Goal: Use online tool/utility: Utilize a website feature to perform a specific function

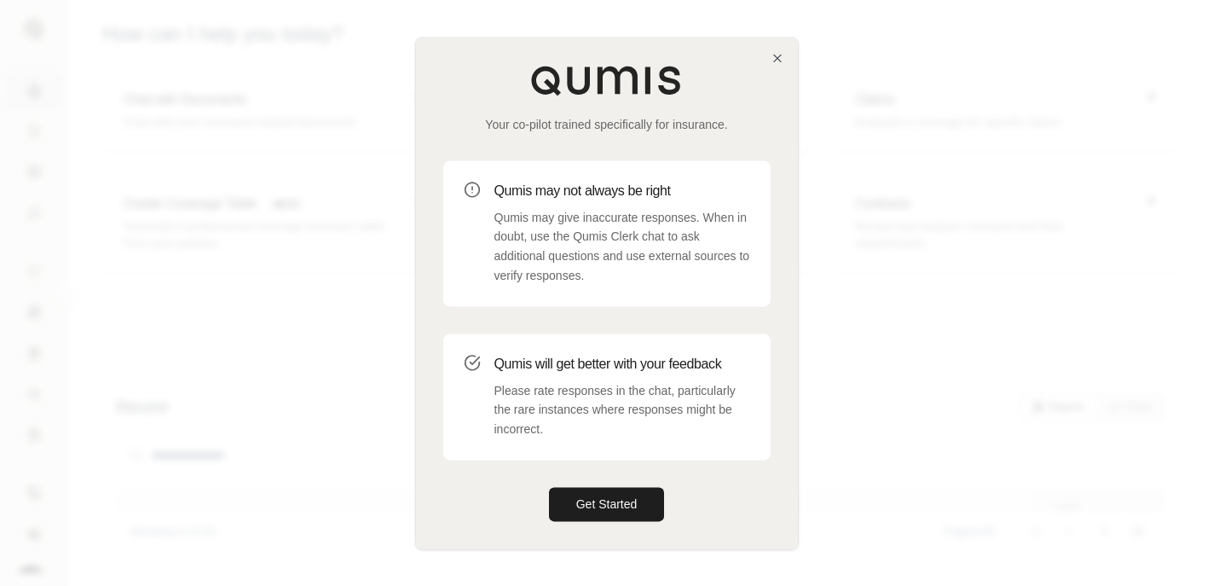
click at [769, 59] on div "Your co-pilot trained specifically for insurance. Qumis may not always be right…" at bounding box center [607, 293] width 382 height 511
click at [784, 60] on div "Your co-pilot trained specifically for insurance. Qumis may not always be right…" at bounding box center [607, 293] width 382 height 511
click at [773, 57] on icon "button" at bounding box center [778, 58] width 14 height 14
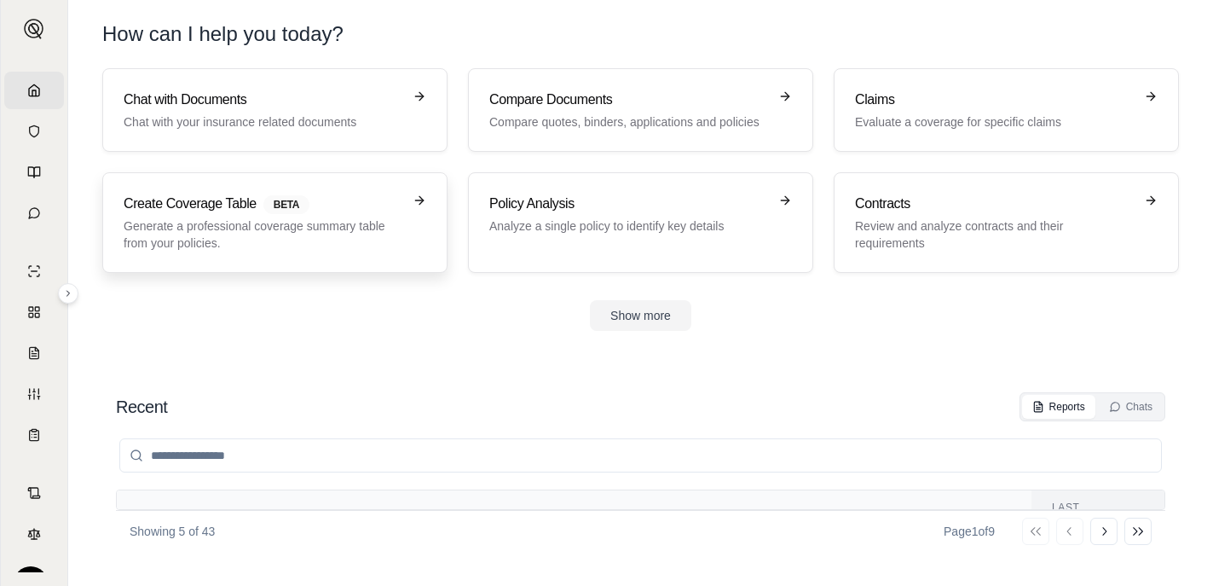
click at [268, 202] on span "BETA" at bounding box center [286, 204] width 46 height 19
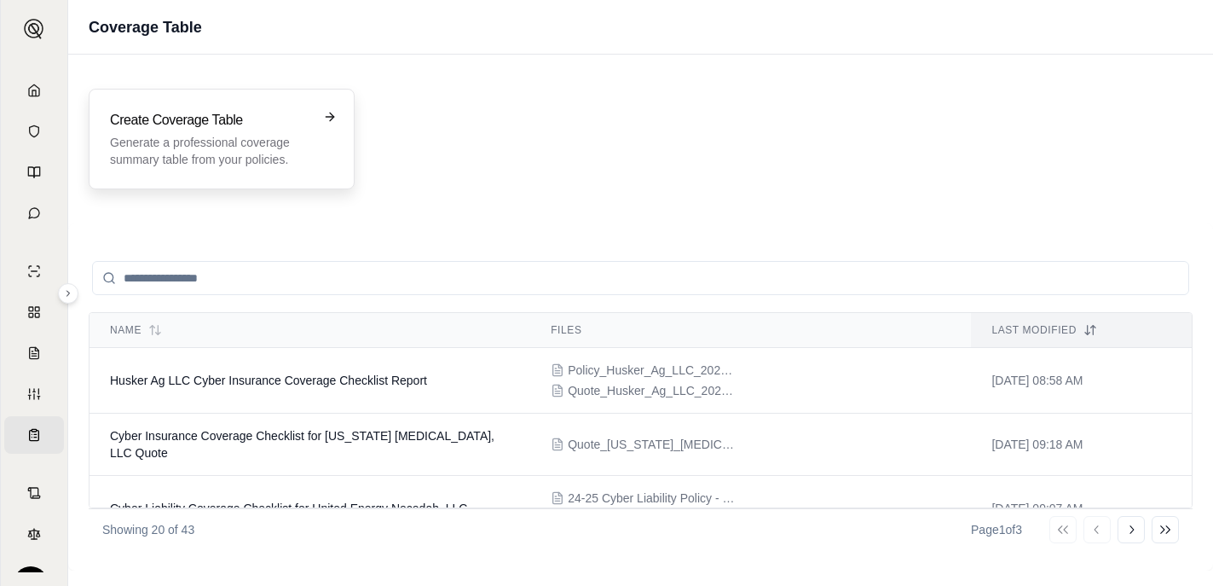
click at [196, 138] on p "Generate a professional coverage summary table from your policies." at bounding box center [210, 151] width 200 height 34
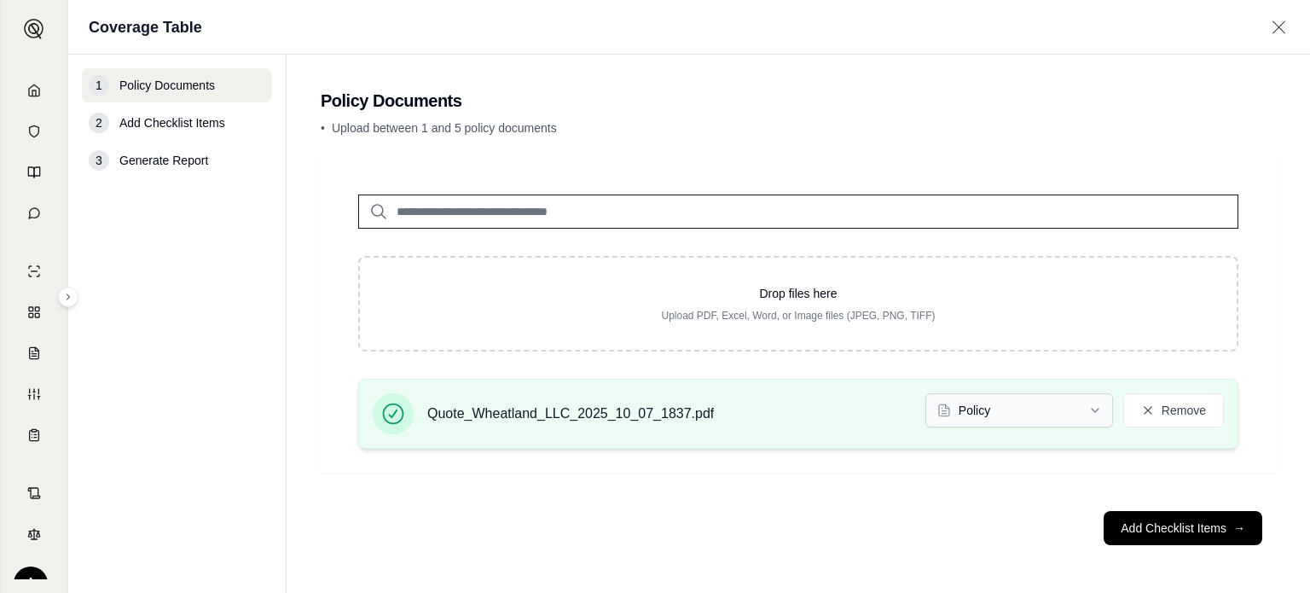
click at [1071, 419] on html "Home Vault Prompts Chats Single Policy Comparisons Claims Custom Report Coverag…" at bounding box center [655, 296] width 1310 height 593
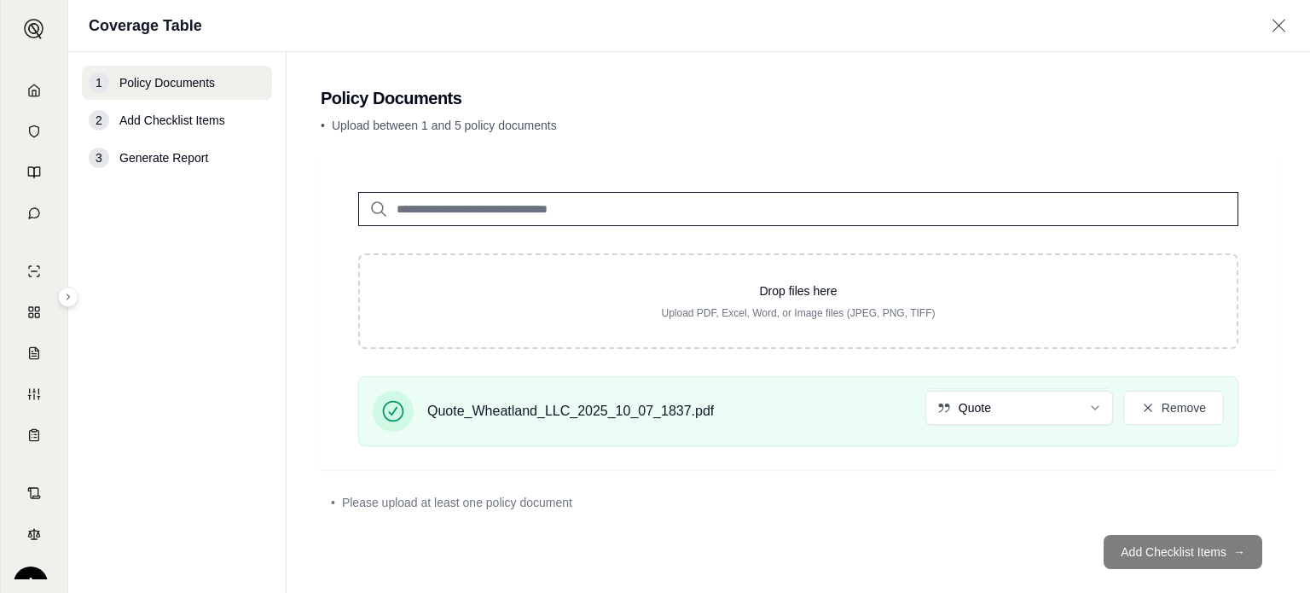
click at [1169, 548] on footer "Add Checklist Items →" at bounding box center [798, 551] width 955 height 61
click at [1160, 550] on footer "Add Checklist Items →" at bounding box center [798, 551] width 955 height 61
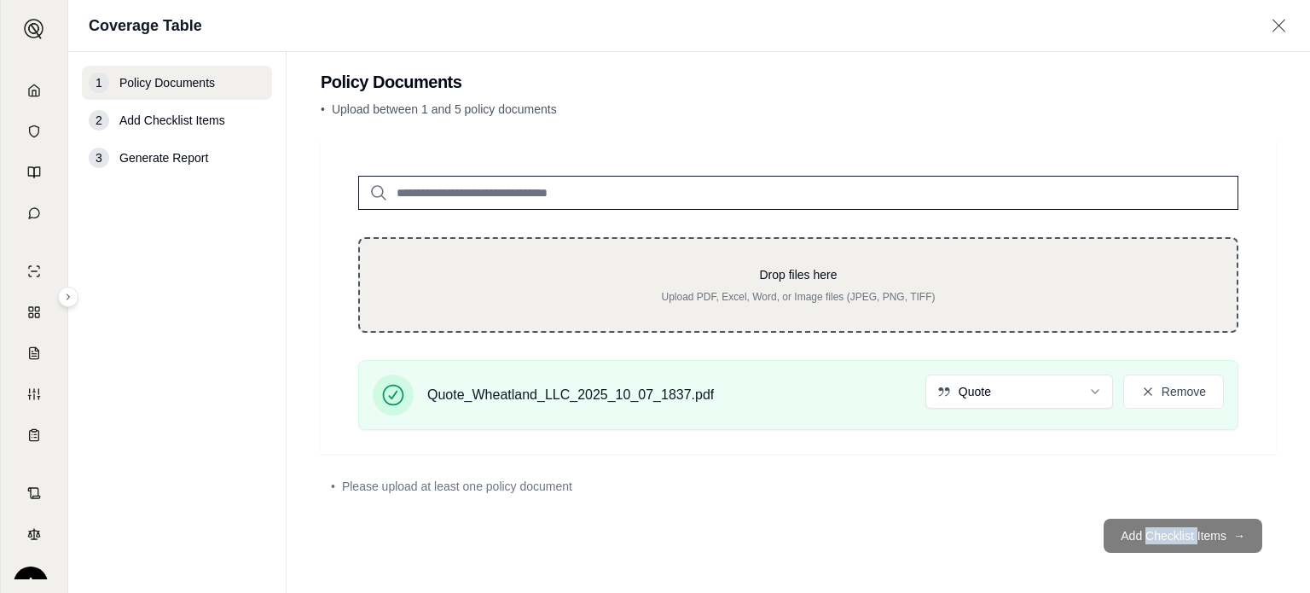
scroll to position [23, 0]
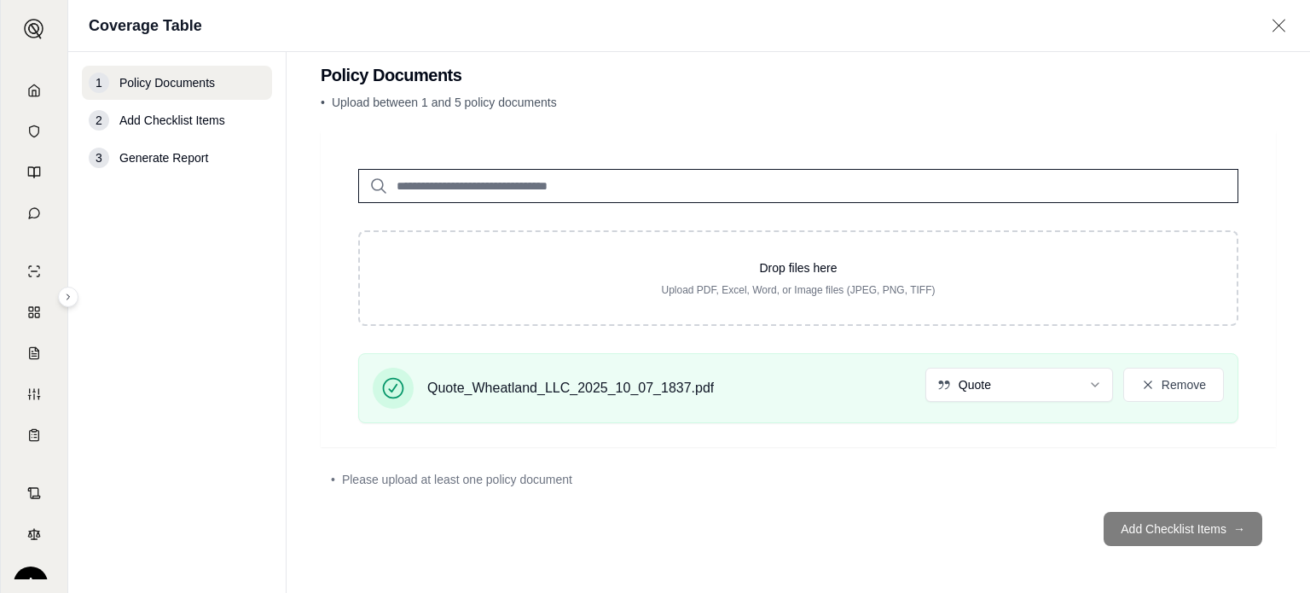
click at [822, 490] on div "• Please upload at least one policy document" at bounding box center [798, 479] width 955 height 38
click at [1143, 524] on footer "Add Checklist Items →" at bounding box center [798, 528] width 955 height 61
click at [957, 507] on footer "Add Checklist Items →" at bounding box center [798, 528] width 955 height 61
click at [1163, 524] on footer "Add Checklist Items →" at bounding box center [798, 528] width 955 height 61
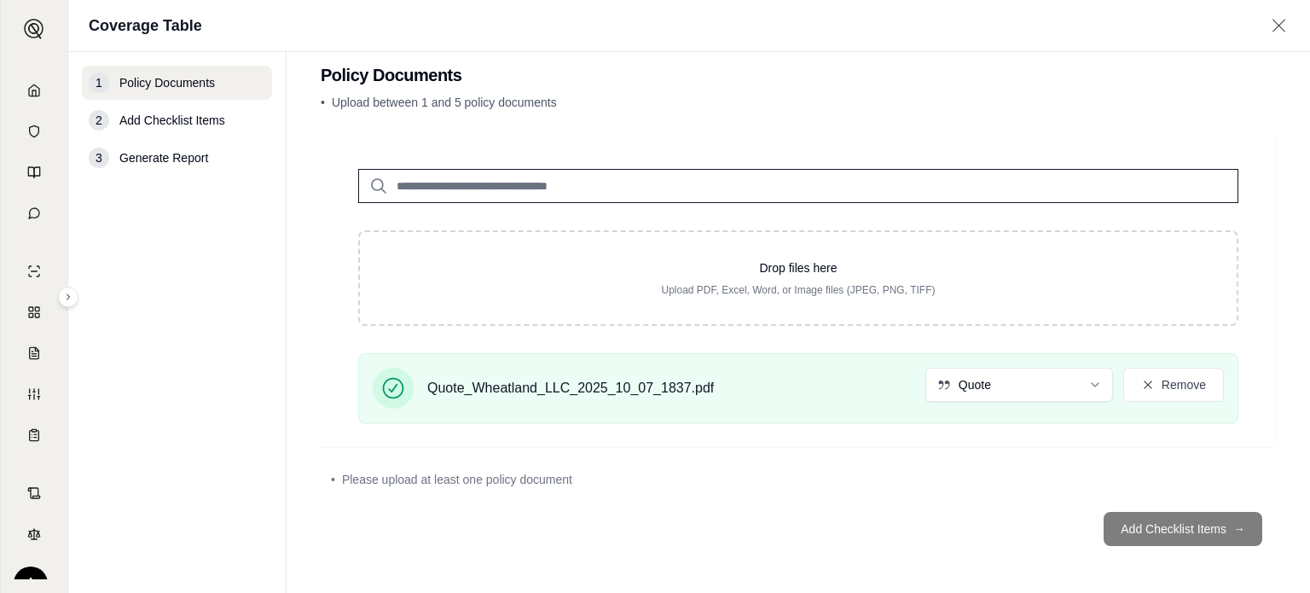
click at [1173, 538] on footer "Add Checklist Items →" at bounding box center [798, 528] width 955 height 61
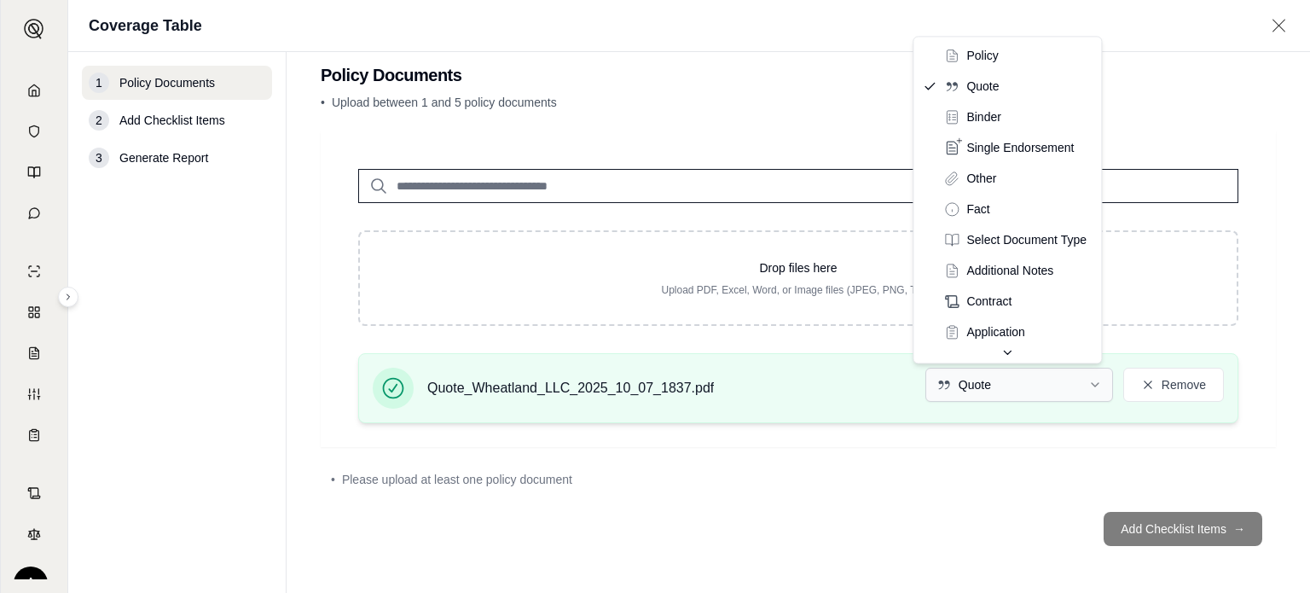
click at [1082, 378] on html "Home Vault Prompts Chats Single Policy Comparisons Claims Custom Report Coverag…" at bounding box center [655, 296] width 1310 height 593
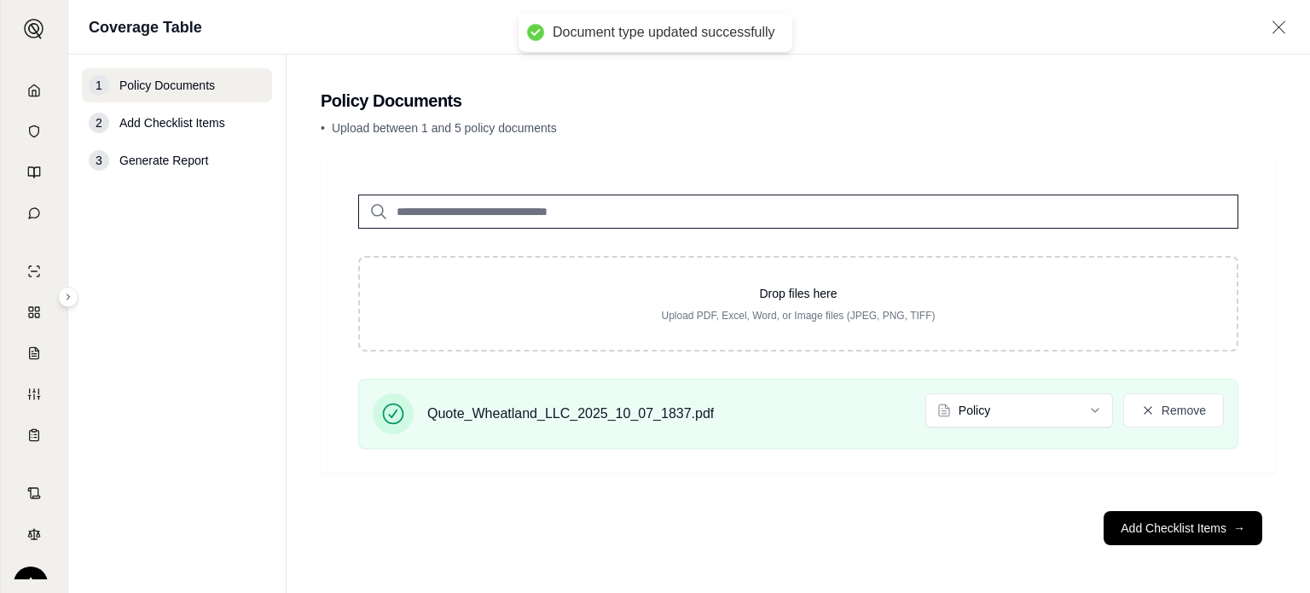
scroll to position [0, 0]
click at [1175, 527] on button "Add Checklist Items →" at bounding box center [1182, 528] width 159 height 34
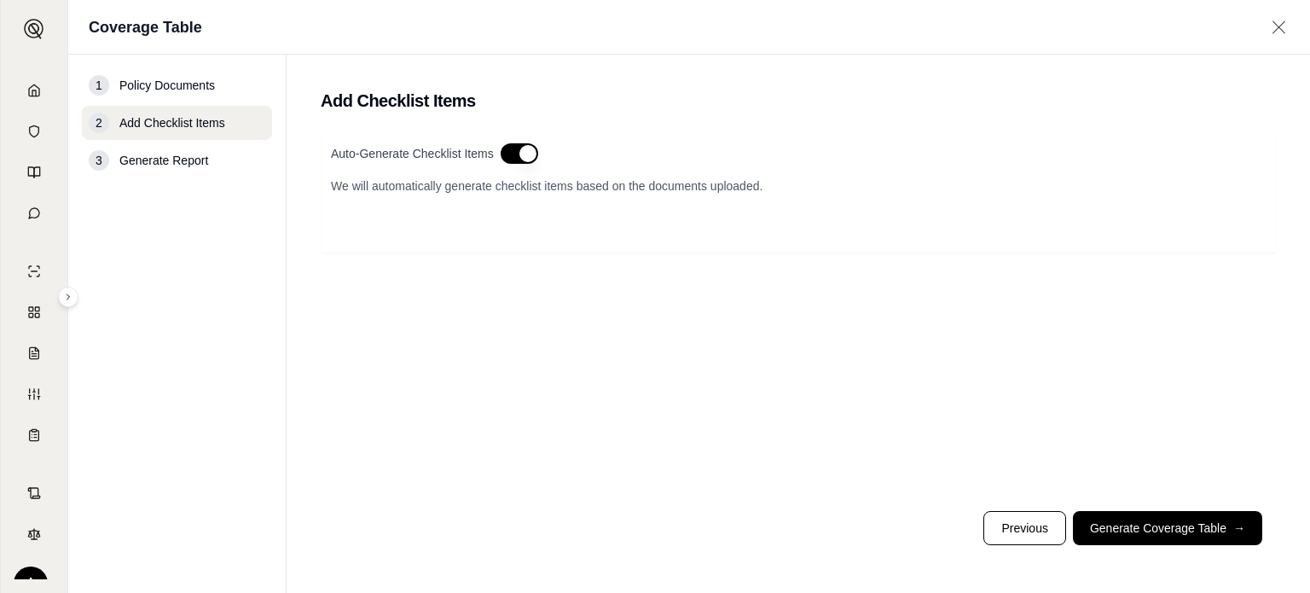
click at [523, 153] on button "button" at bounding box center [520, 153] width 38 height 20
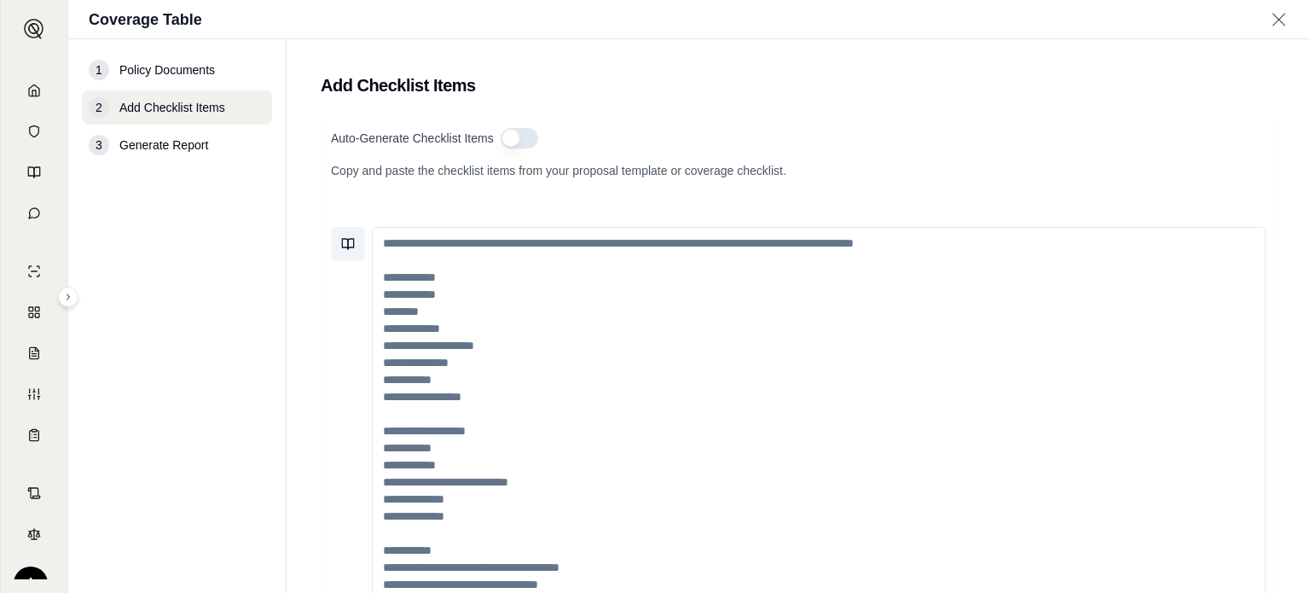
click at [359, 240] on button at bounding box center [348, 244] width 34 height 34
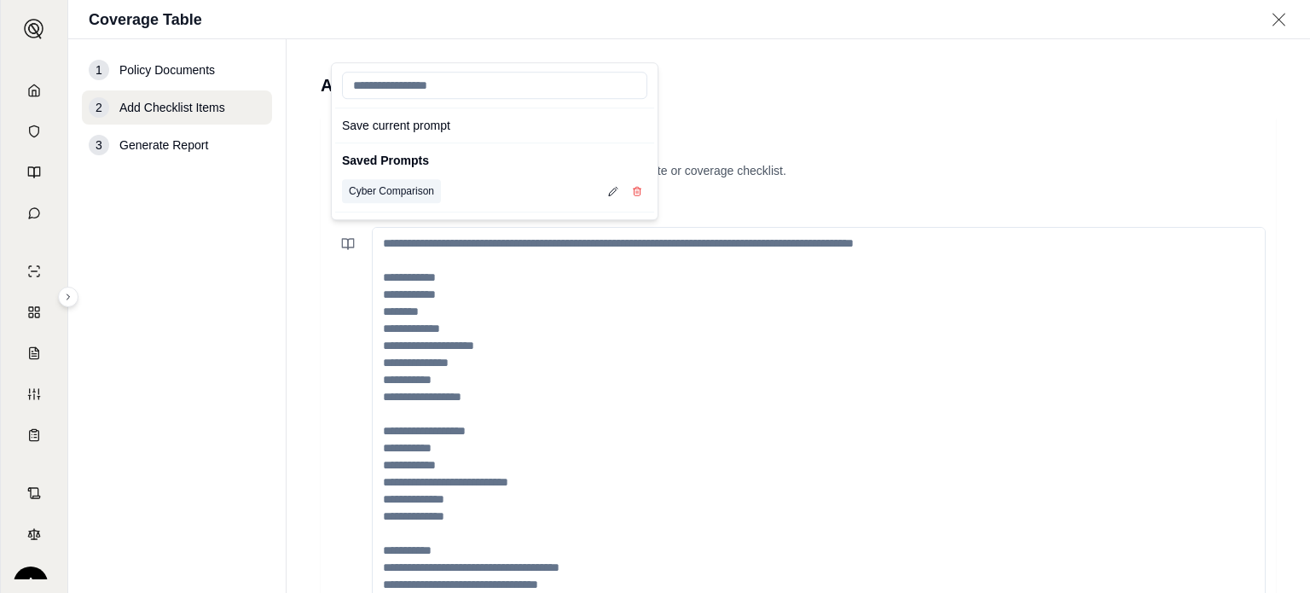
click at [399, 185] on button "Cyber Comparison" at bounding box center [391, 192] width 99 height 24
type textarea "**********"
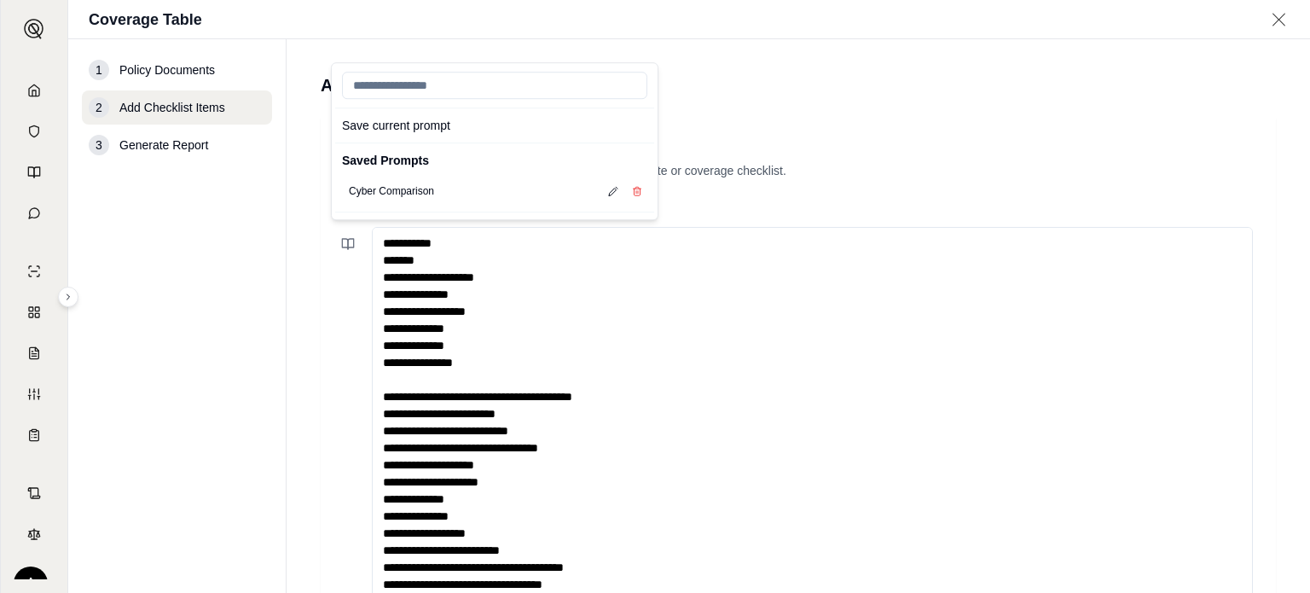
click at [1213, 385] on main "**********" at bounding box center [798, 315] width 1023 height 553
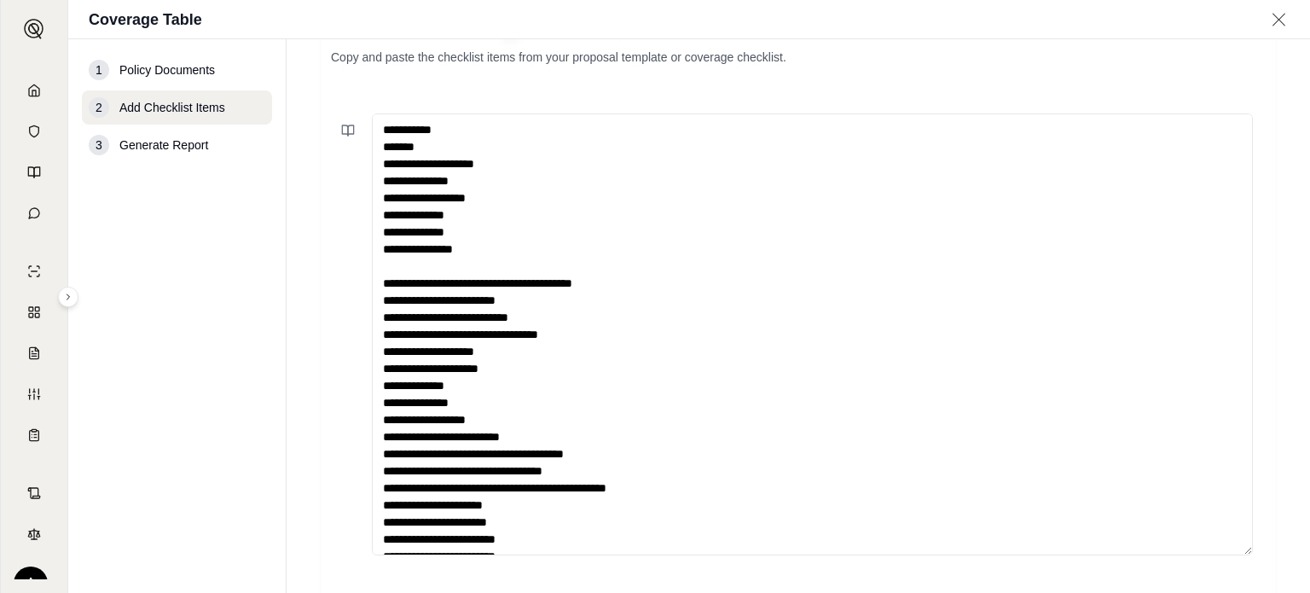
scroll to position [215, 0]
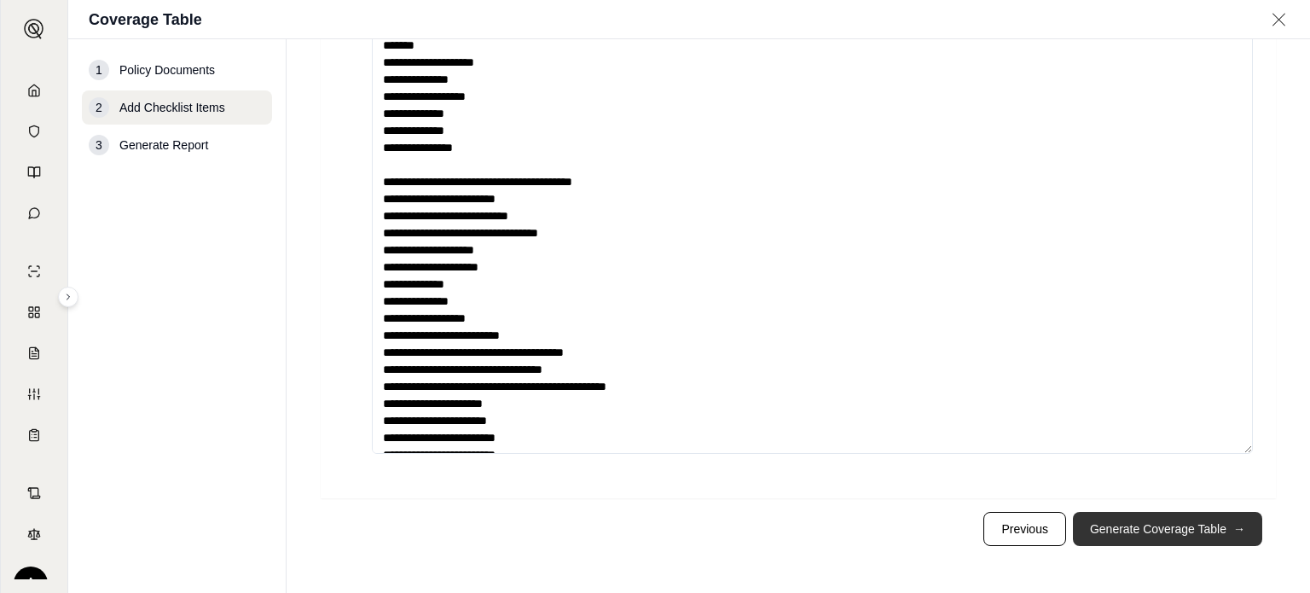
click at [1186, 521] on button "Generate Coverage Table →" at bounding box center [1167, 529] width 189 height 34
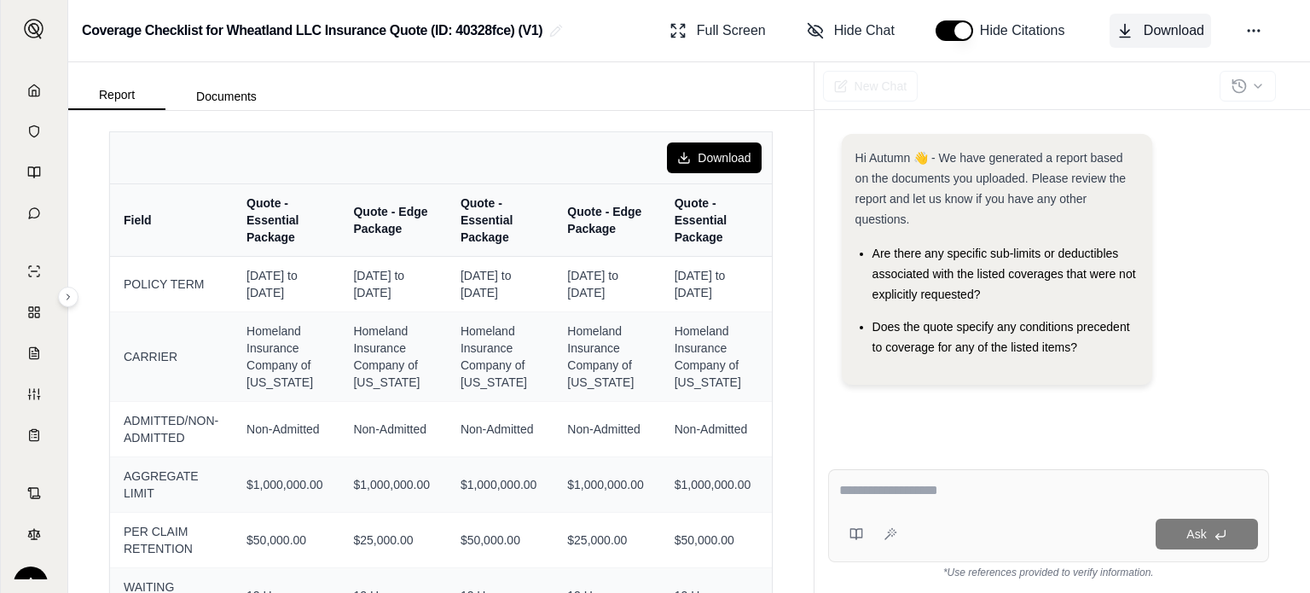
click at [1174, 32] on span "Download" at bounding box center [1173, 30] width 61 height 20
